Goal: Task Accomplishment & Management: Manage account settings

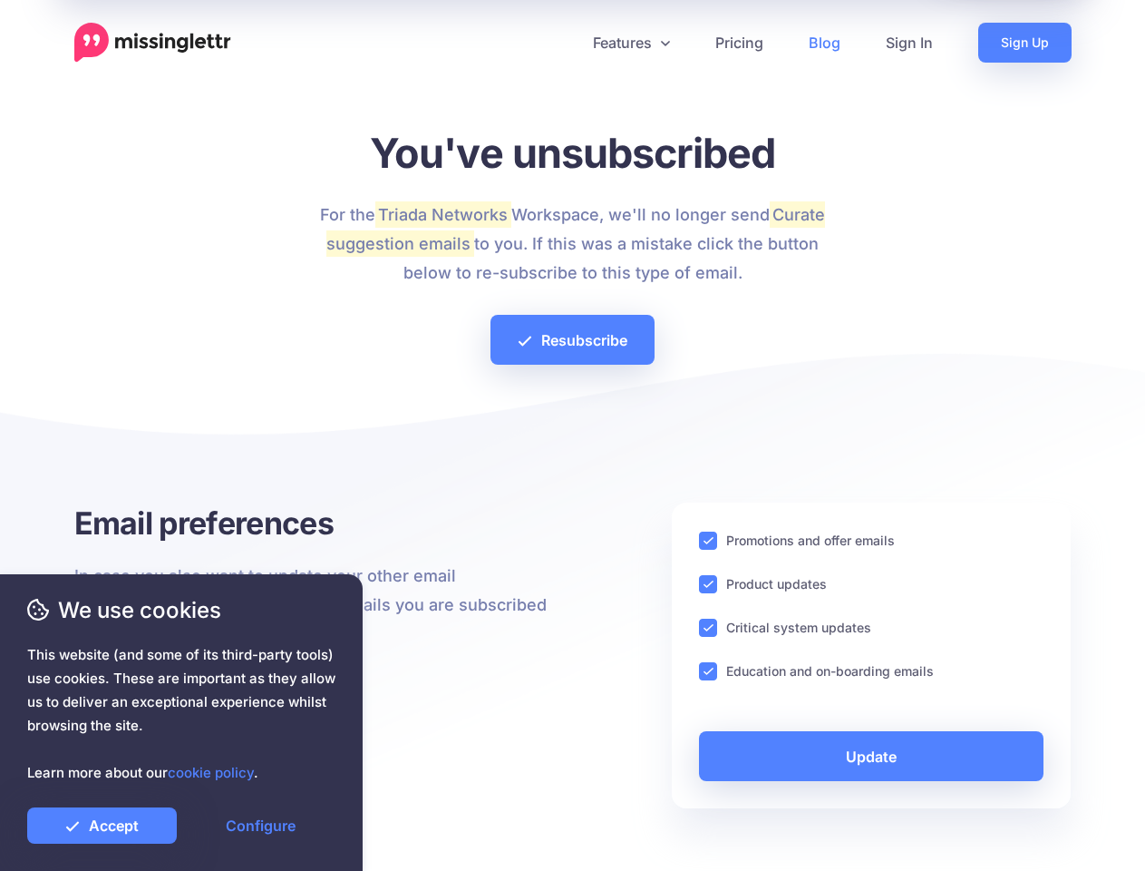
click at [572, 435] on div at bounding box center [573, 438] width 998 height 127
click at [565, 43] on icon at bounding box center [565, 42] width 9 height 9
click at [630, 43] on link "Features" at bounding box center [631, 43] width 122 height 40
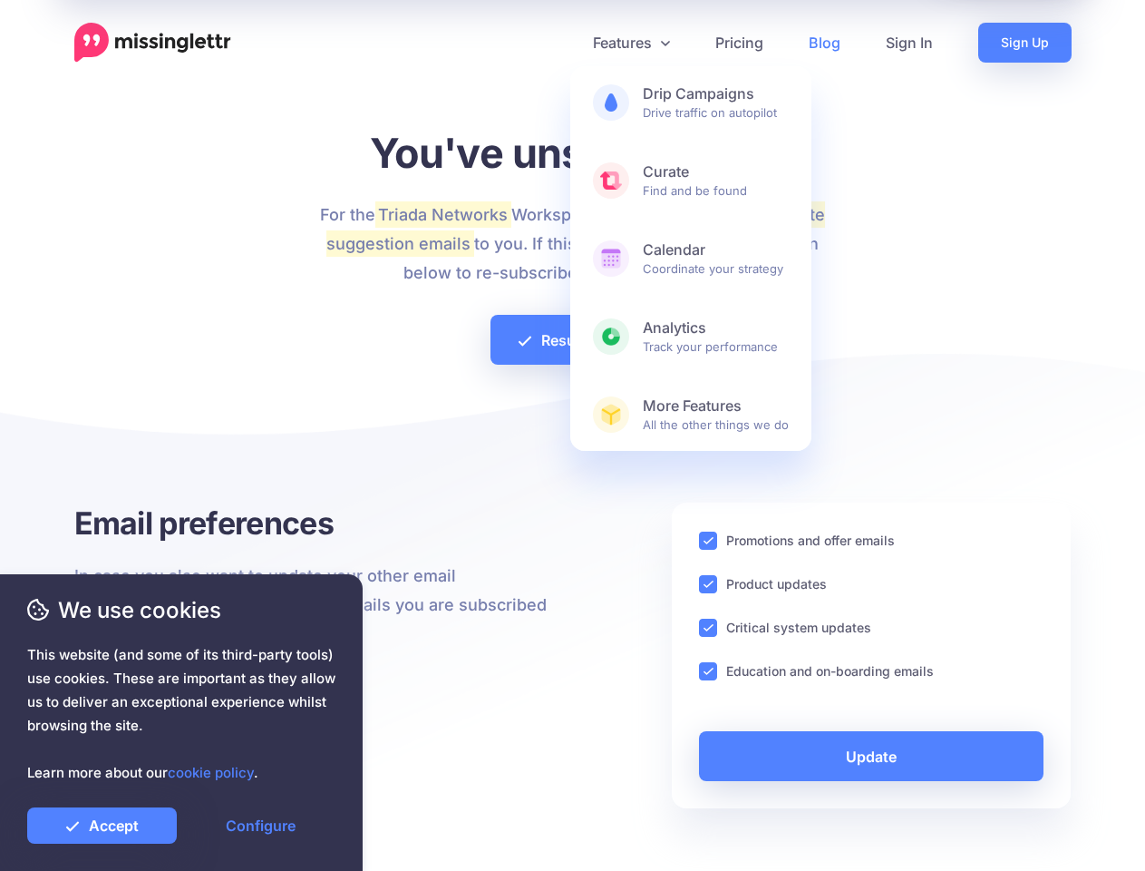
click at [708, 540] on ins at bounding box center [708, 540] width 18 height 18
click at [708, 584] on ins at bounding box center [708, 584] width 18 height 18
click at [708, 628] on ins at bounding box center [708, 627] width 18 height 18
click at [708, 671] on ins at bounding box center [708, 671] width 18 height 18
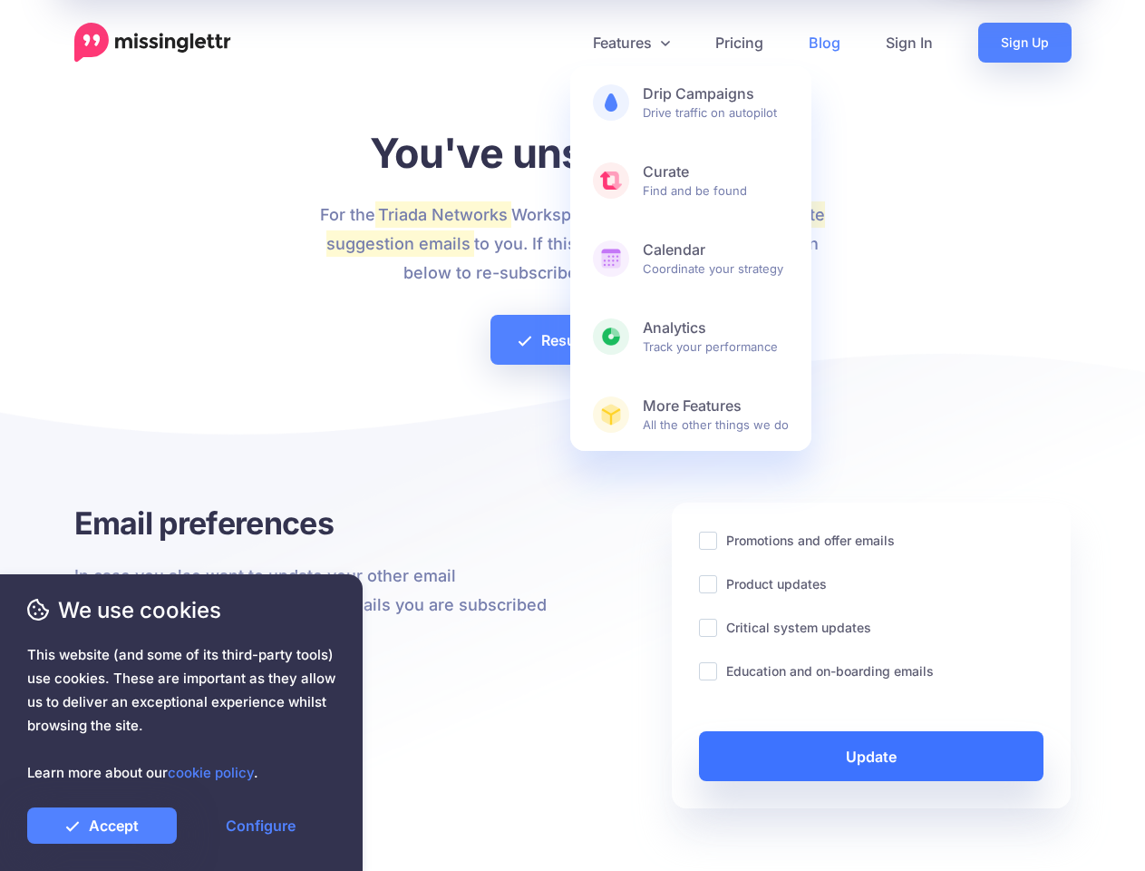
click at [871, 755] on link "Update" at bounding box center [872, 756] width 346 height 50
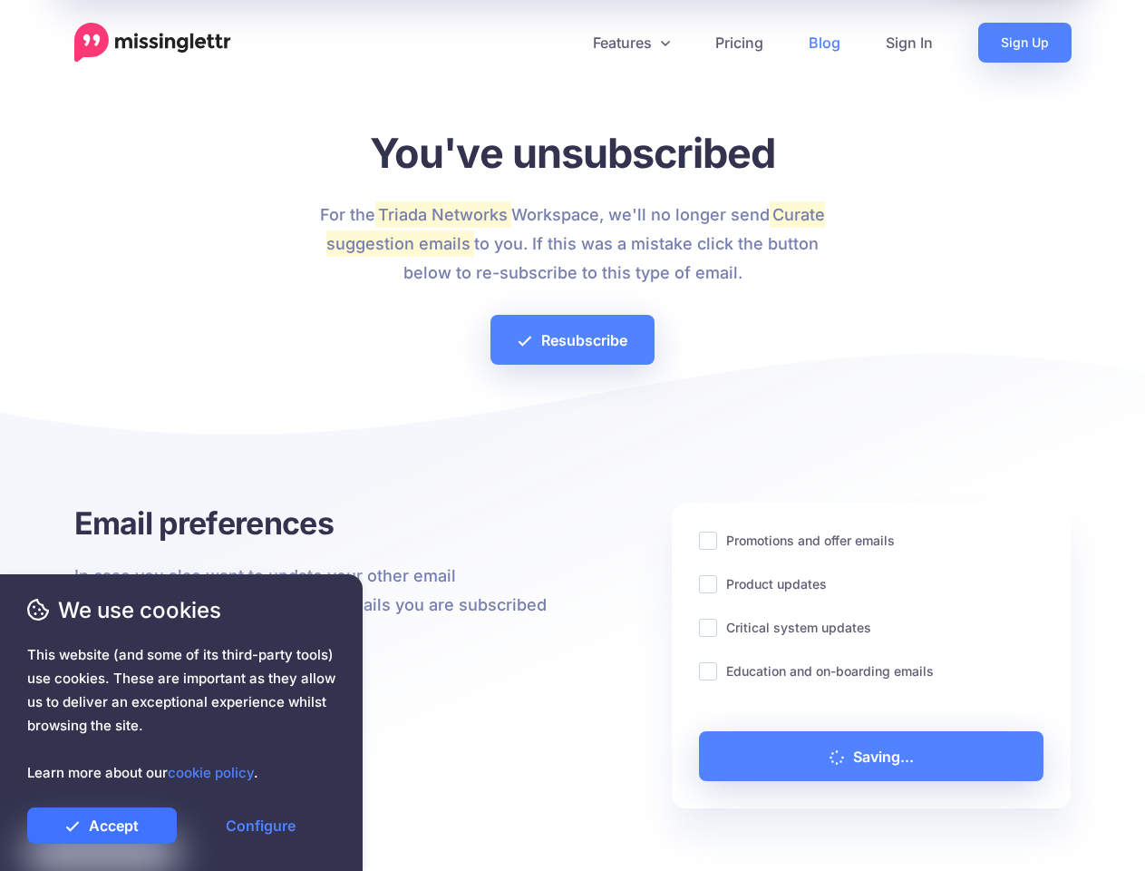
click at [102, 825] on link "Accept" at bounding box center [102, 825] width 150 height 36
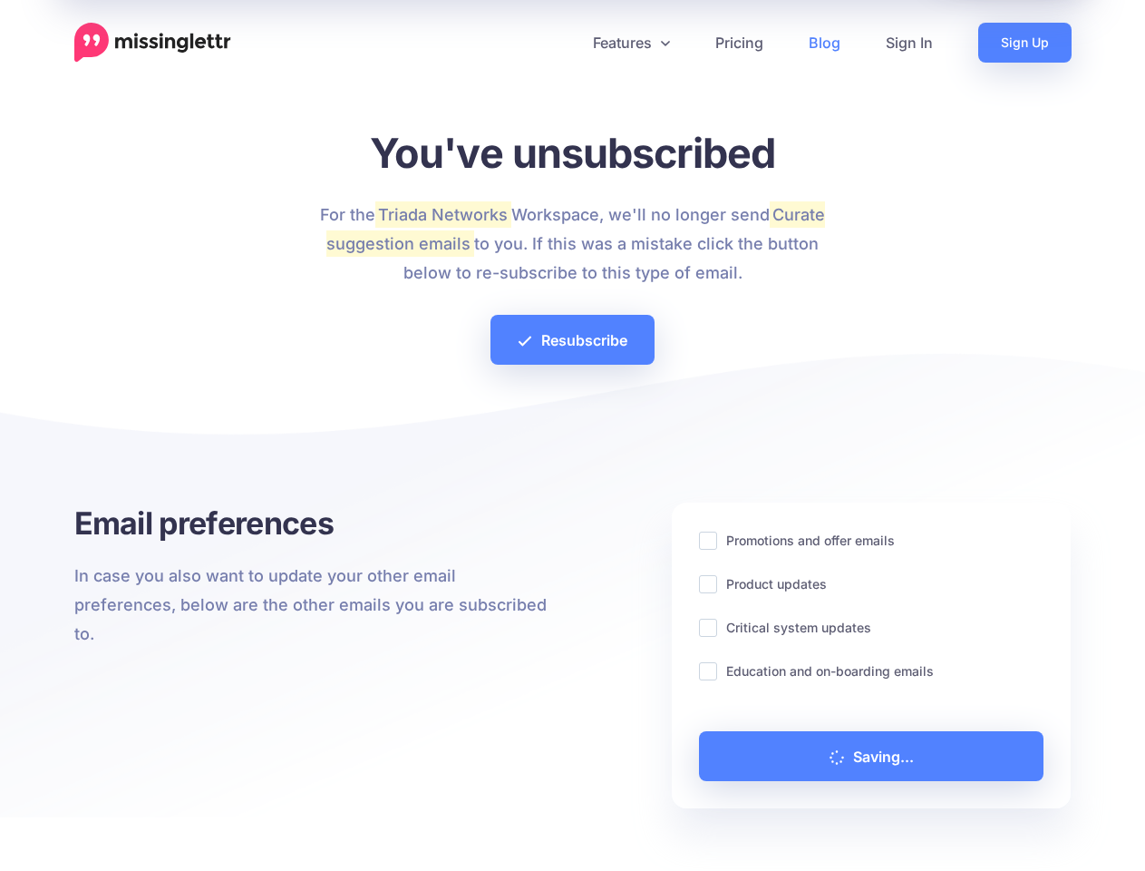
click at [260, 825] on link "Configure" at bounding box center [261, 825] width 150 height 36
